Goal: Information Seeking & Learning: Find specific page/section

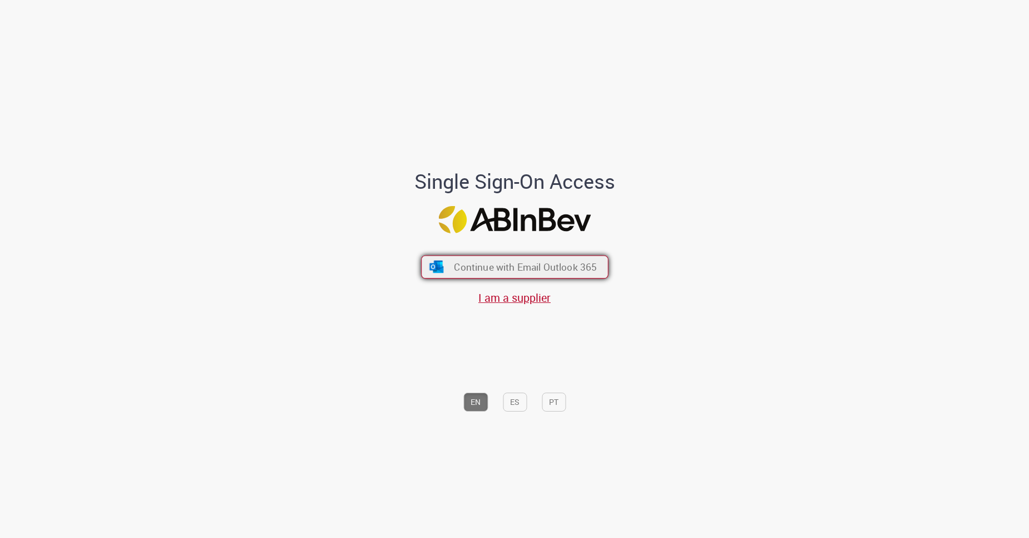
click at [473, 268] on span "Continue with Email Outlook 365" at bounding box center [525, 266] width 143 height 13
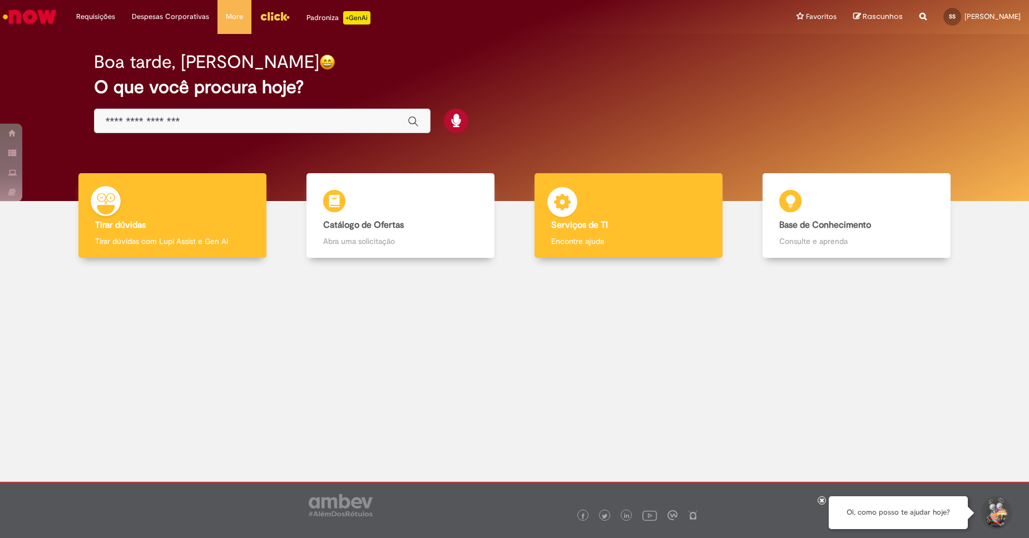
click at [613, 210] on div "Serviços de TI Serviços de TI Encontre ajuda" at bounding box center [629, 215] width 188 height 85
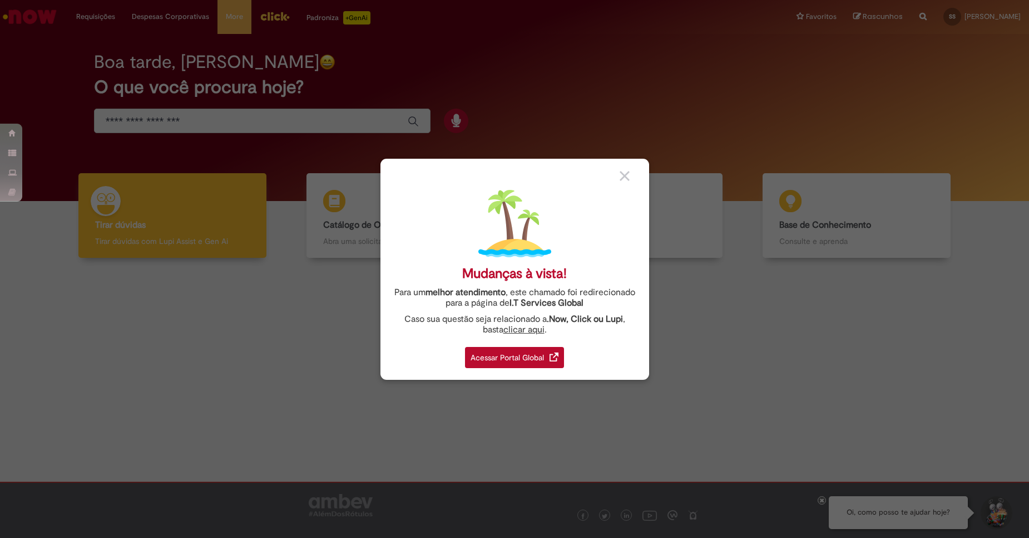
click at [635, 172] on div at bounding box center [630, 176] width 21 height 12
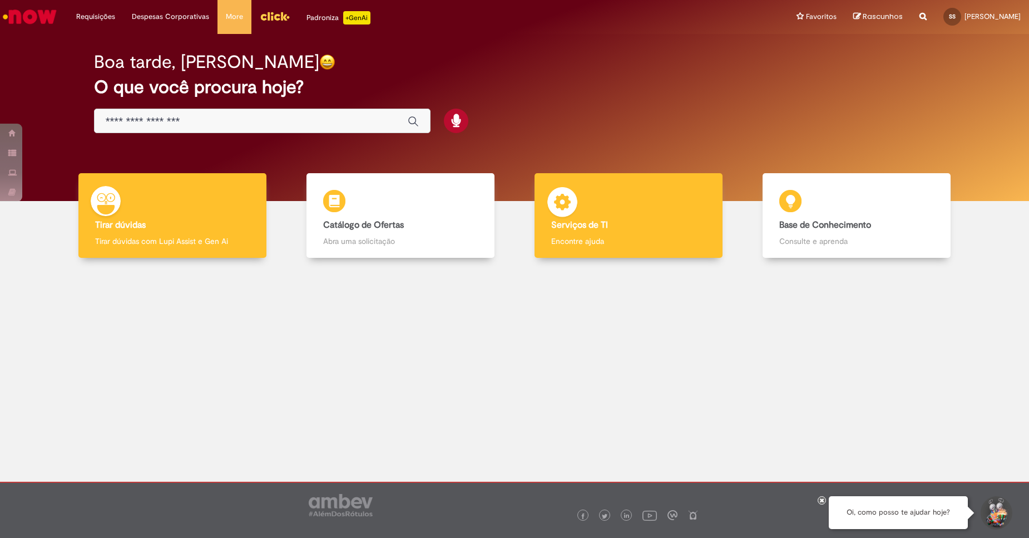
click at [610, 241] on p "Encontre ajuda" at bounding box center [628, 240] width 155 height 11
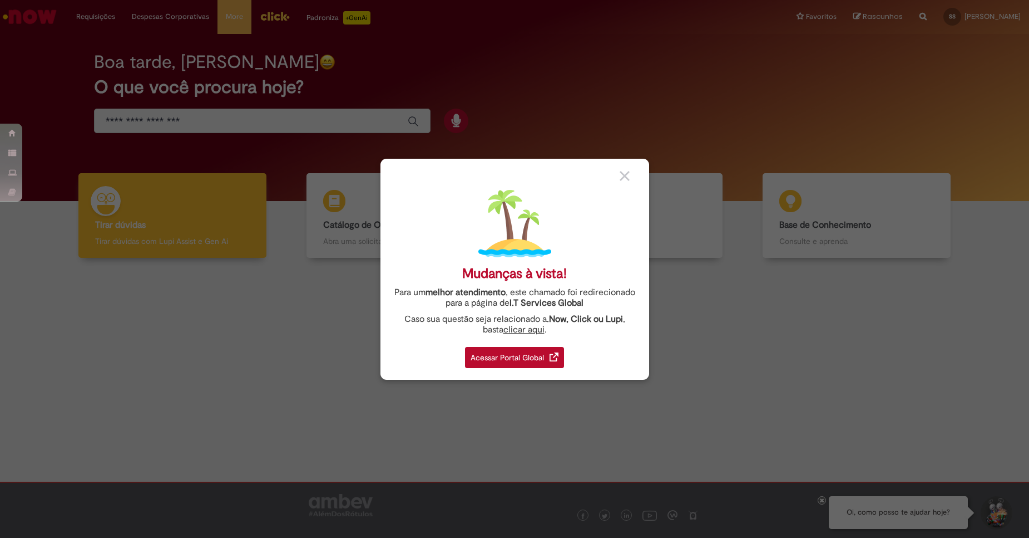
click at [509, 365] on div "Acessar Portal Global" at bounding box center [514, 357] width 99 height 21
